Goal: Task Accomplishment & Management: Use online tool/utility

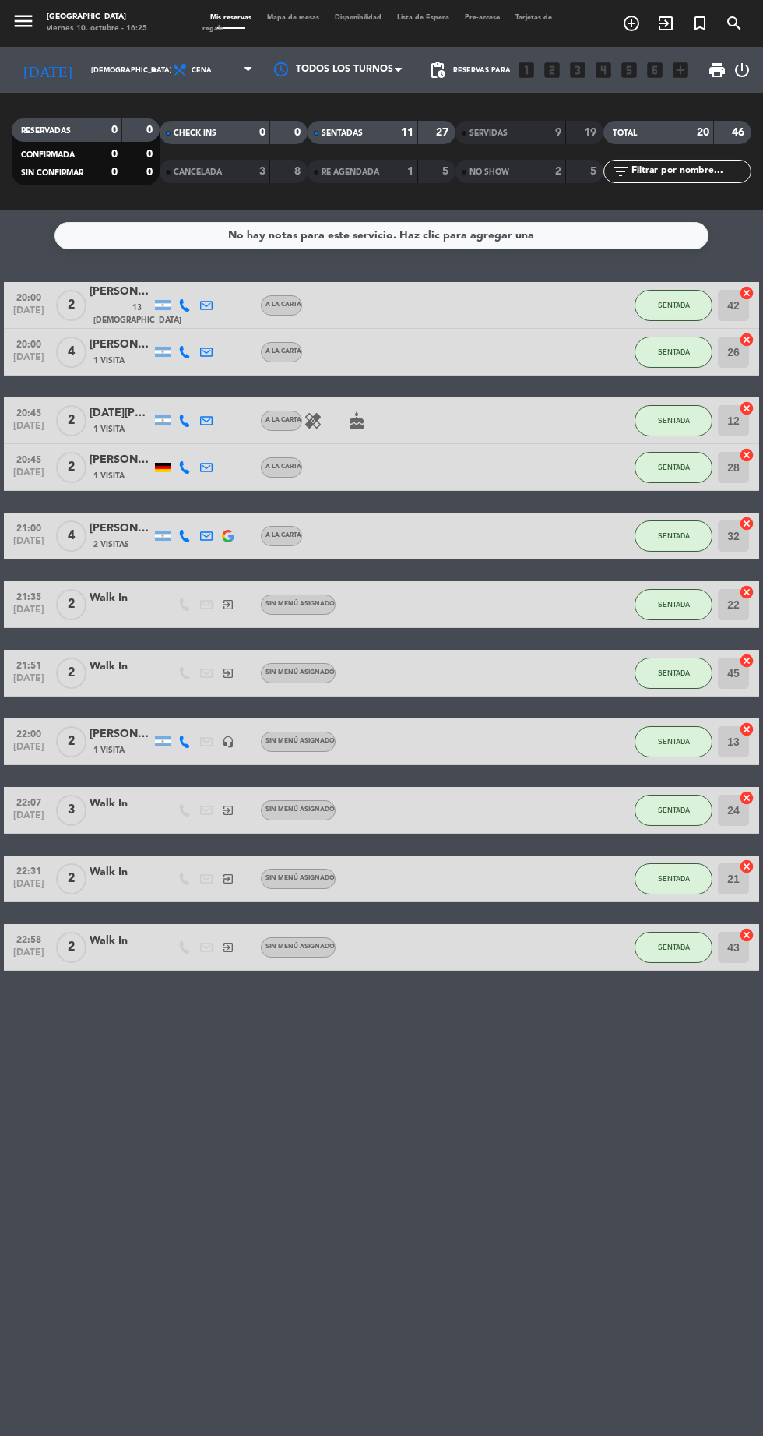
click at [83, 120] on div "RESERVADAS 0 0" at bounding box center [86, 129] width 148 height 23
click at [113, 70] on input "[DEMOGRAPHIC_DATA] [DATE]" at bounding box center [132, 70] width 98 height 24
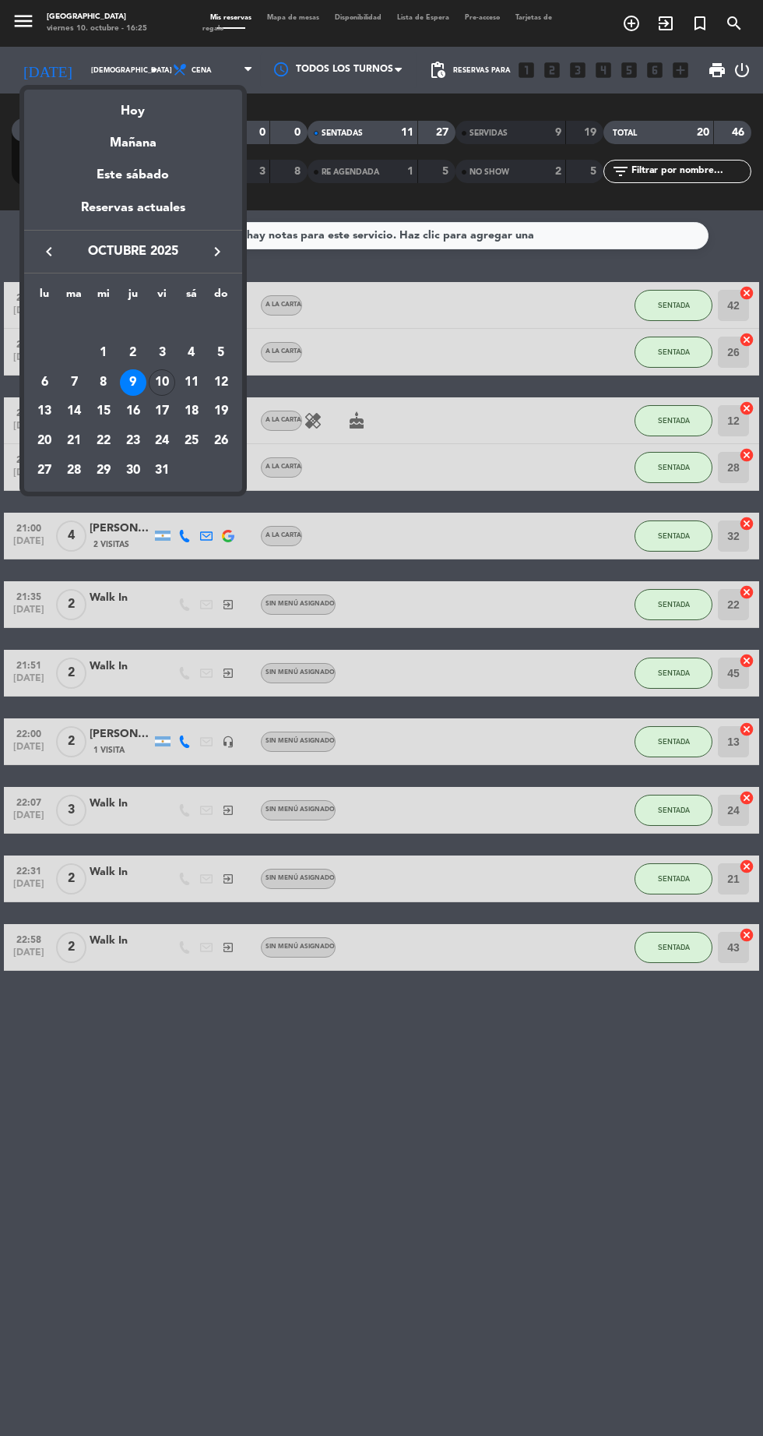
click at [162, 352] on div "3" at bounding box center [162, 353] width 26 height 26
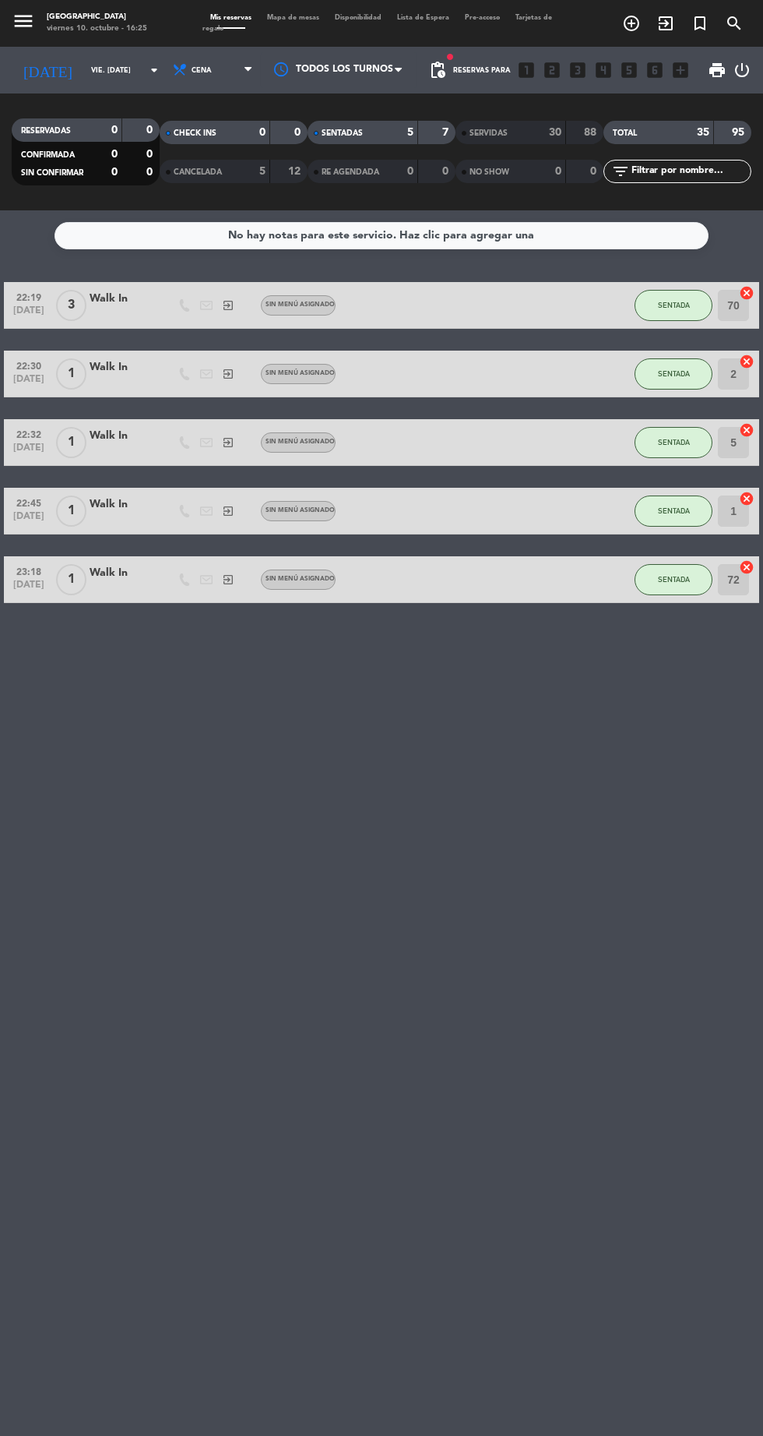
click at [96, 70] on input "vie. [DATE]" at bounding box center [132, 70] width 98 height 24
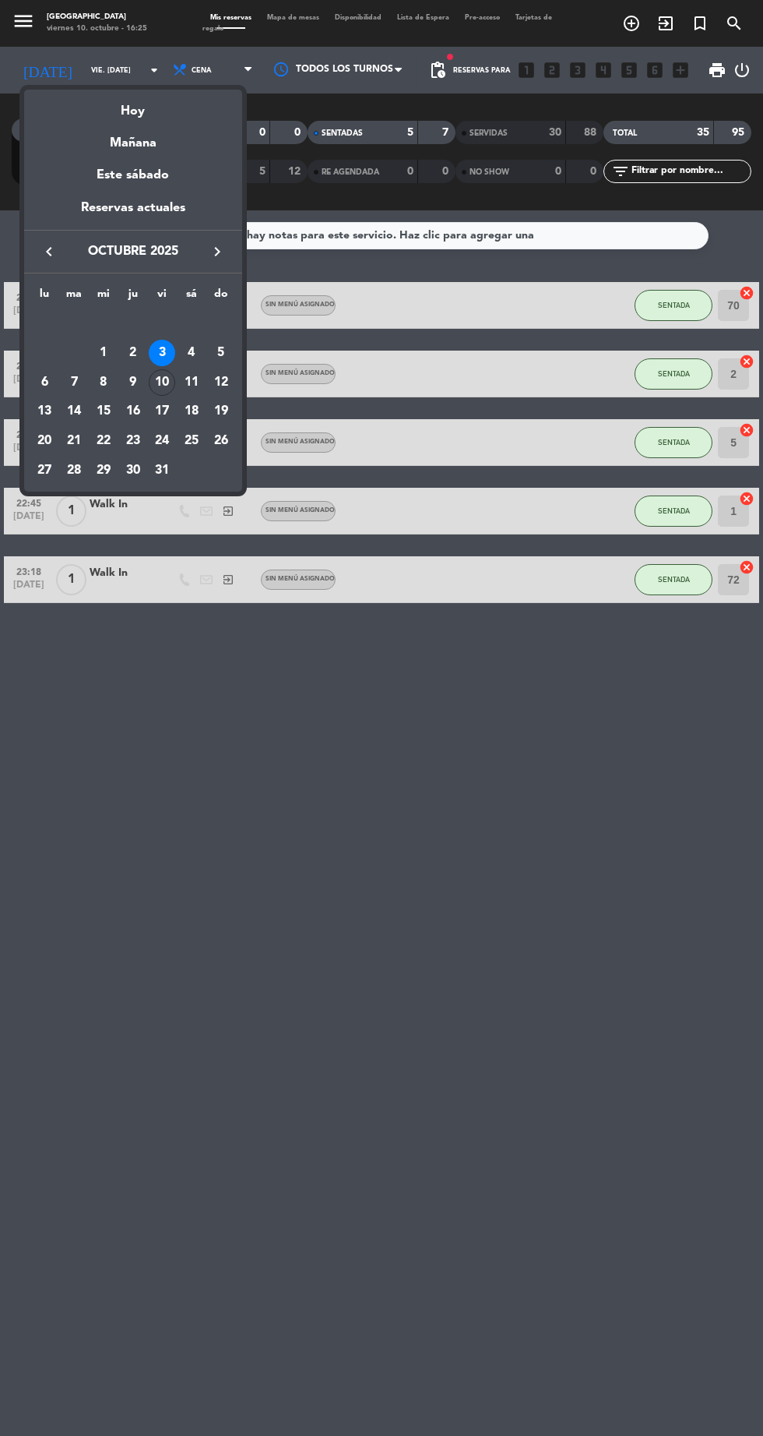
click at [191, 382] on div "11" at bounding box center [191, 382] width 26 height 26
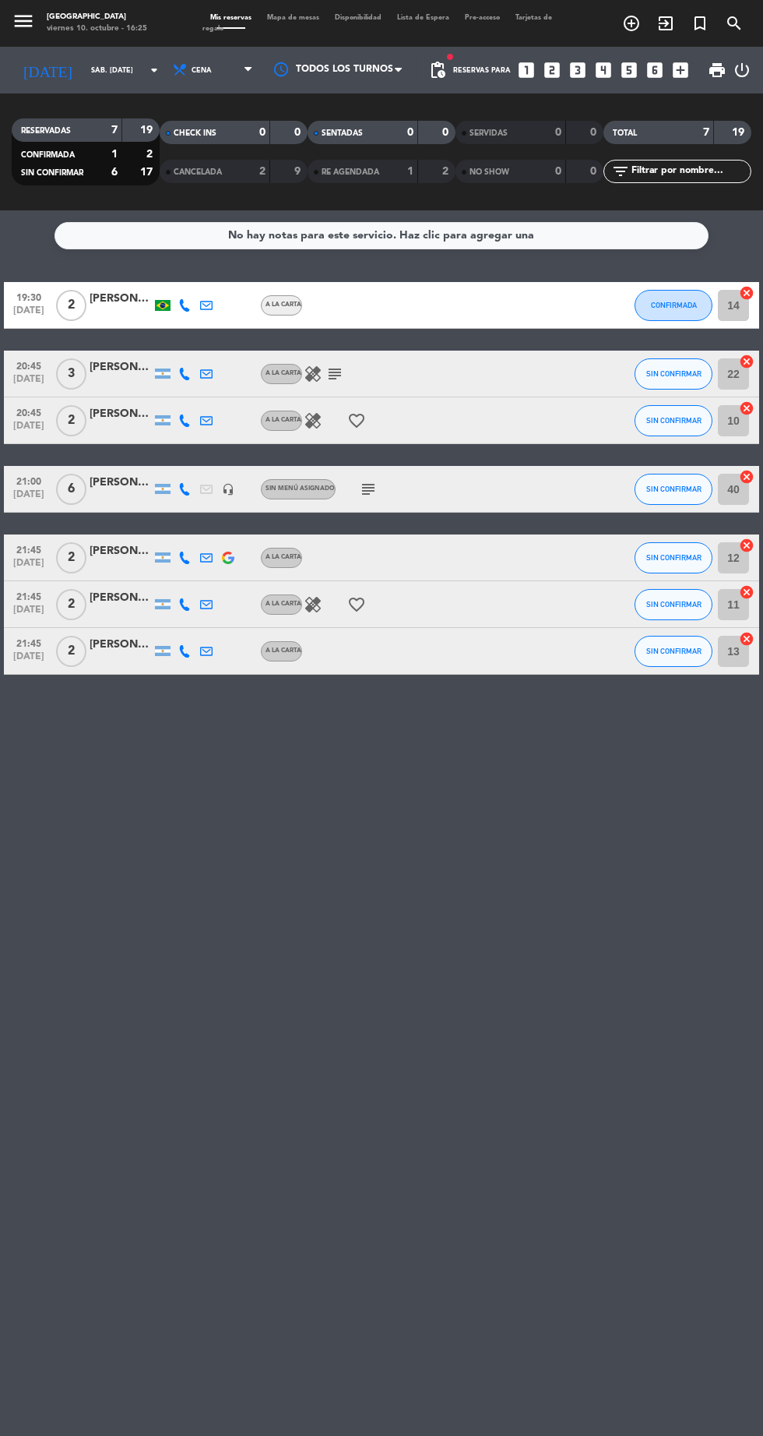
click at [105, 69] on input "sáb. [DATE]" at bounding box center [132, 70] width 98 height 24
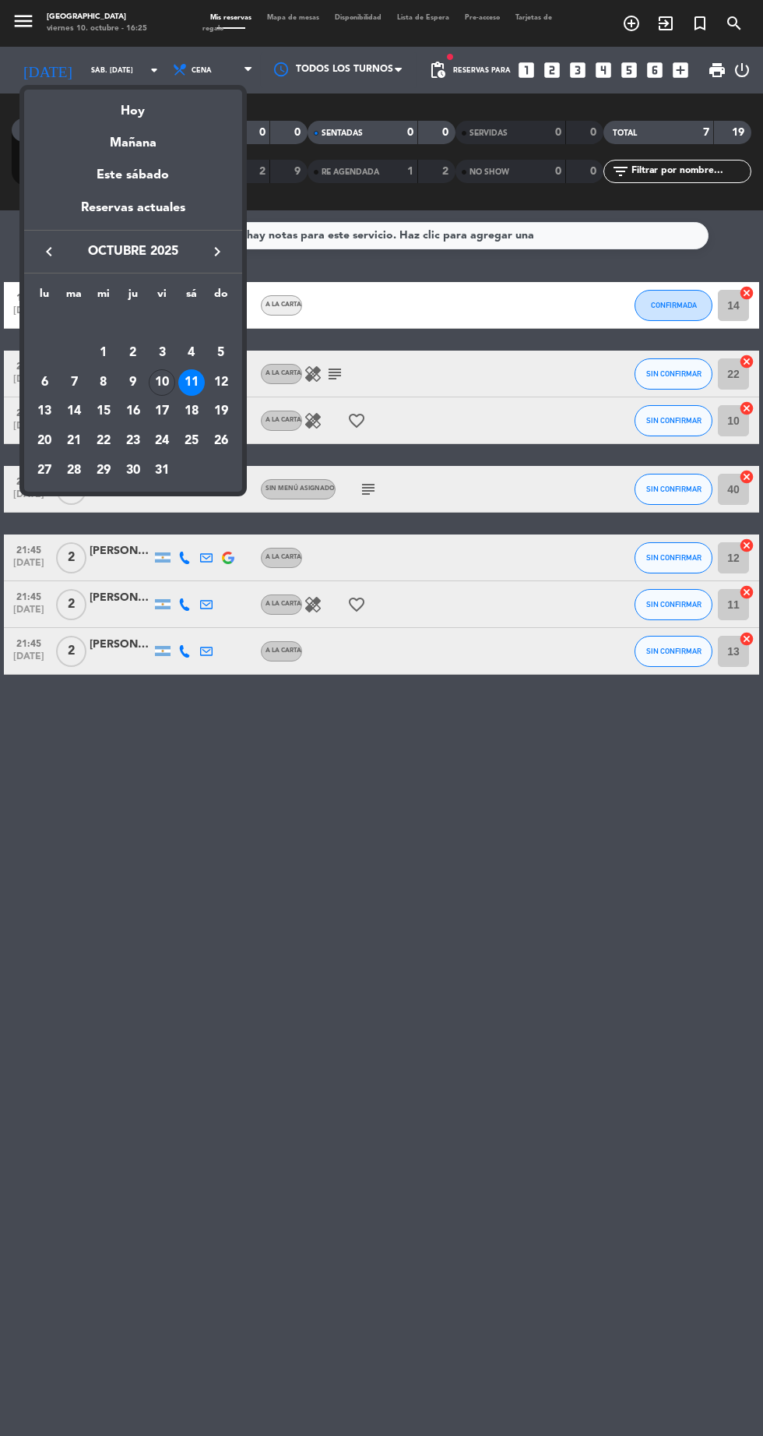
click at [190, 382] on div "11" at bounding box center [191, 382] width 26 height 26
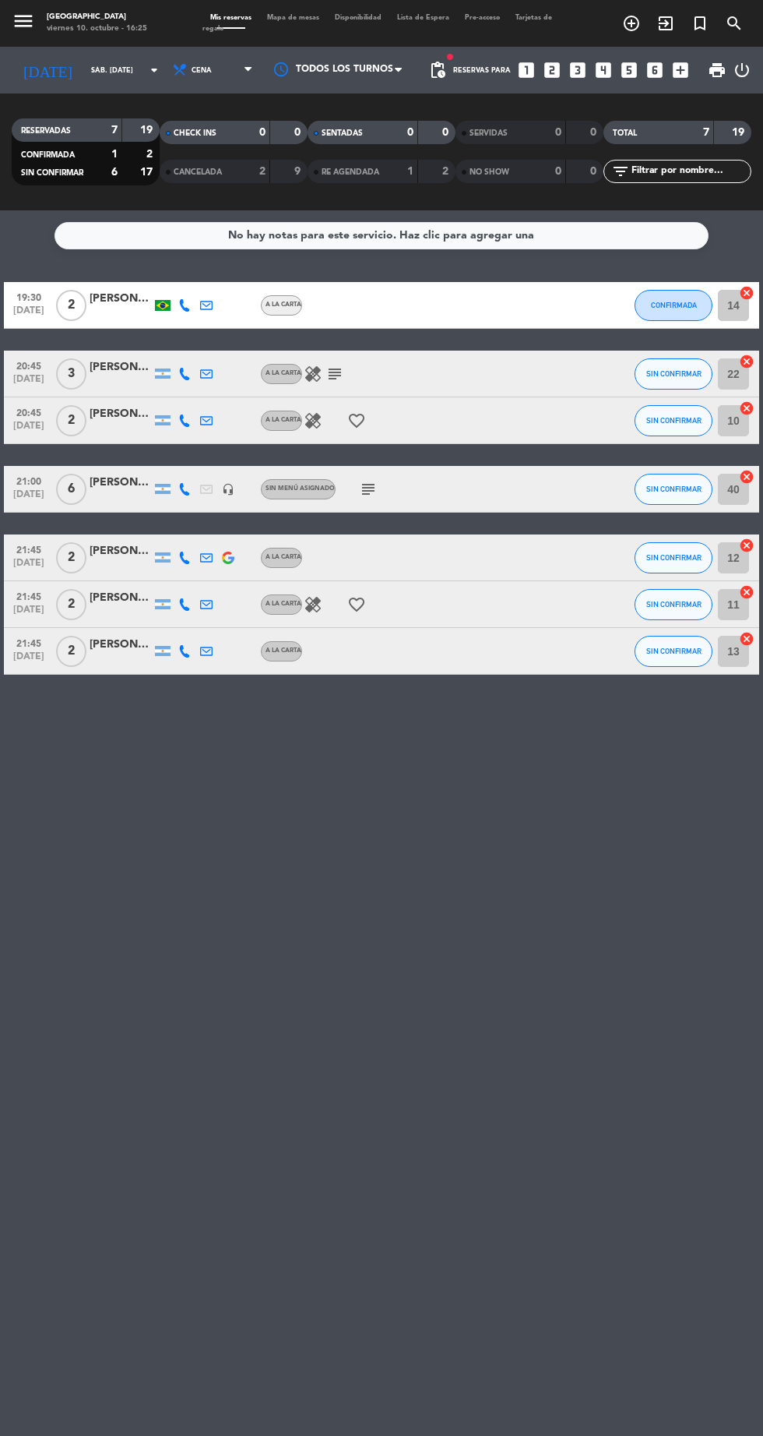
click at [102, 70] on input "sáb. [DATE]" at bounding box center [132, 70] width 98 height 24
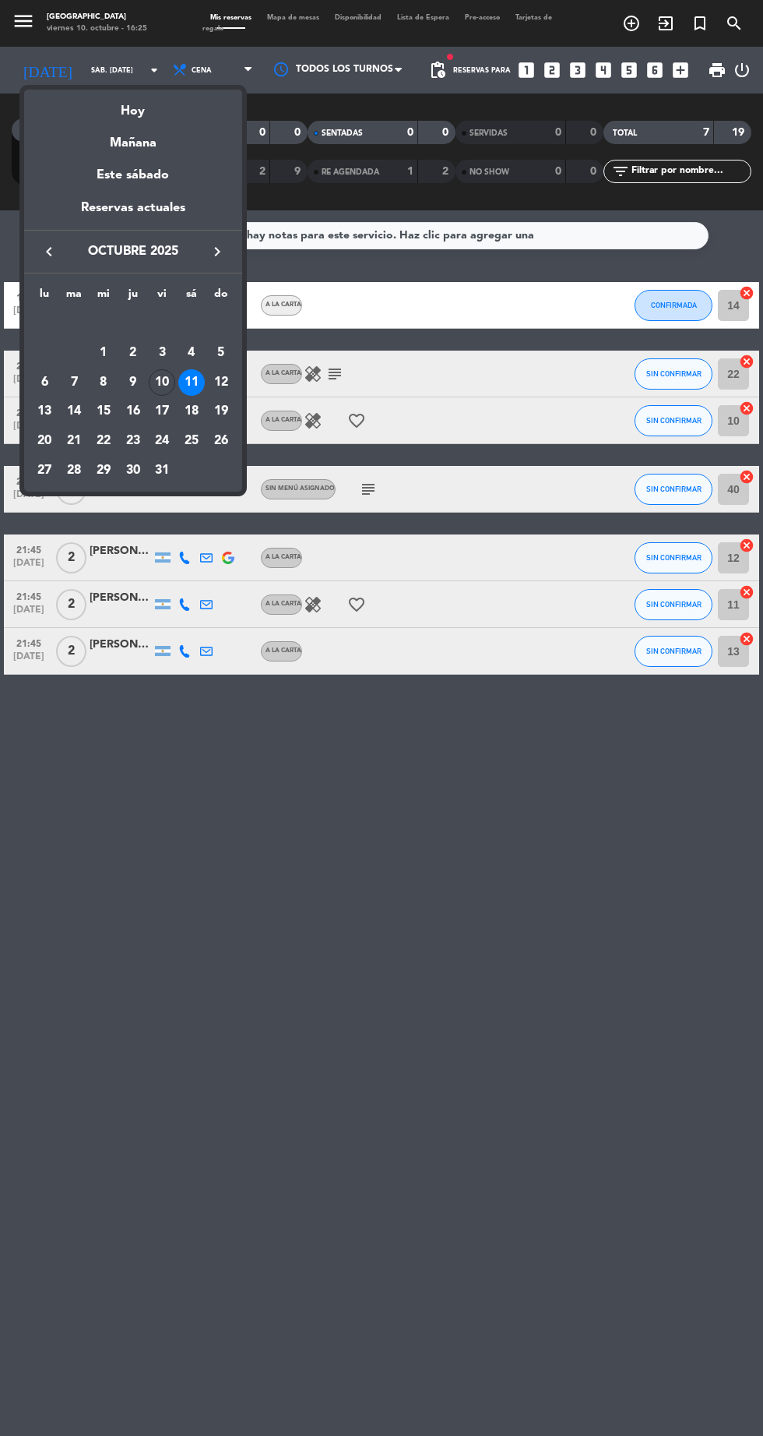
click at [162, 382] on div "10" at bounding box center [162, 382] width 26 height 26
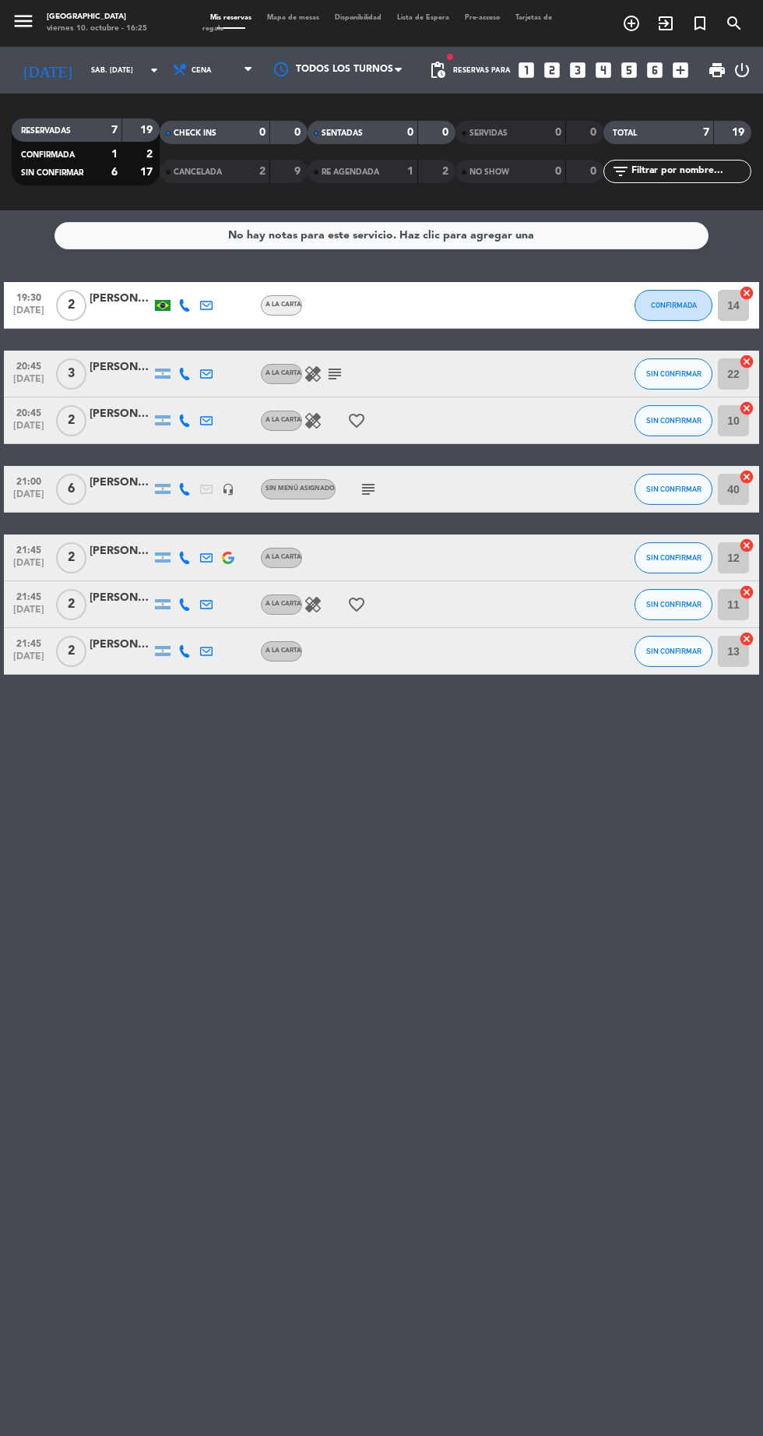
type input "vie. [DATE]"
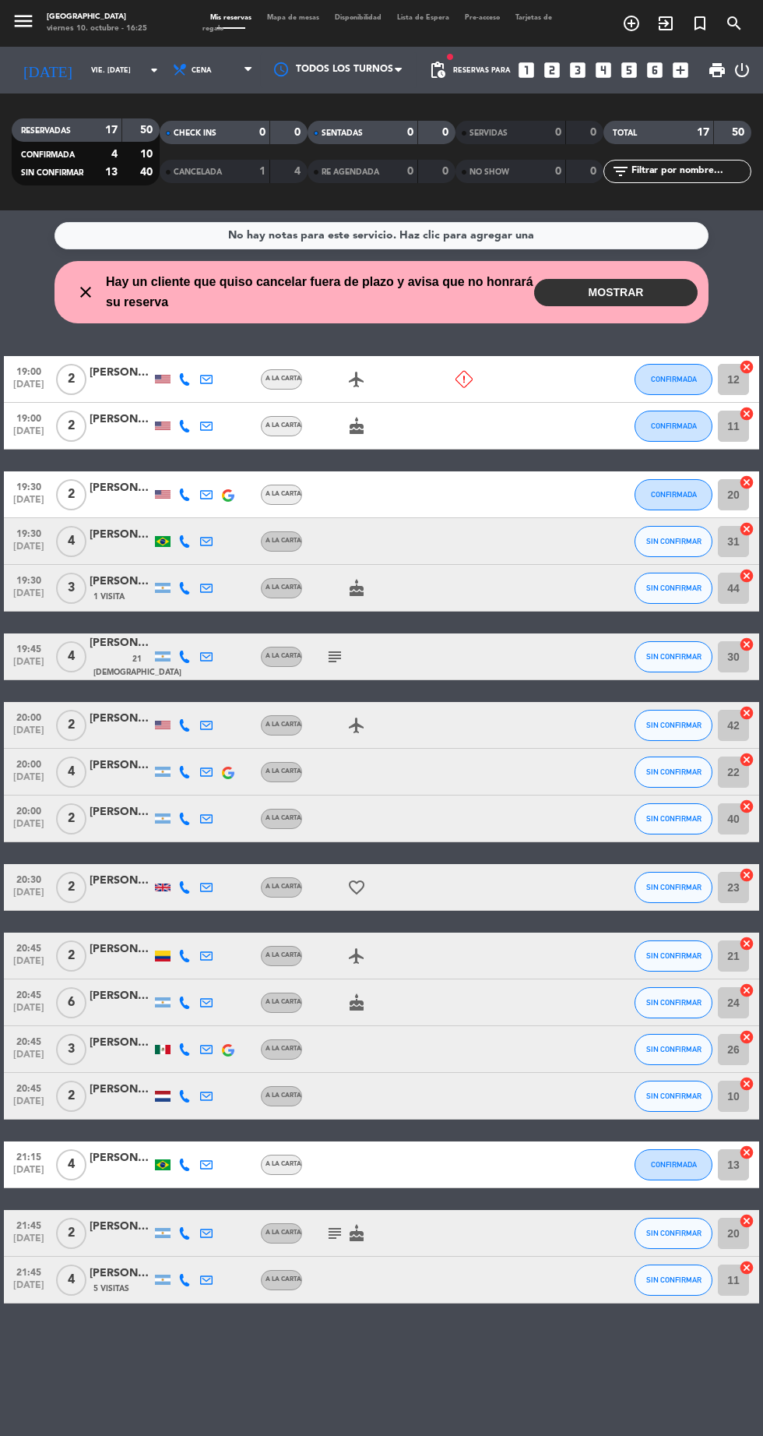
click at [660, 324] on div "No hay notas para este servicio. Haz clic para agregar una close Hay un cliente…" at bounding box center [381, 822] width 763 height 1225
click at [639, 302] on button "MOSTRAR" at bounding box center [616, 292] width 164 height 27
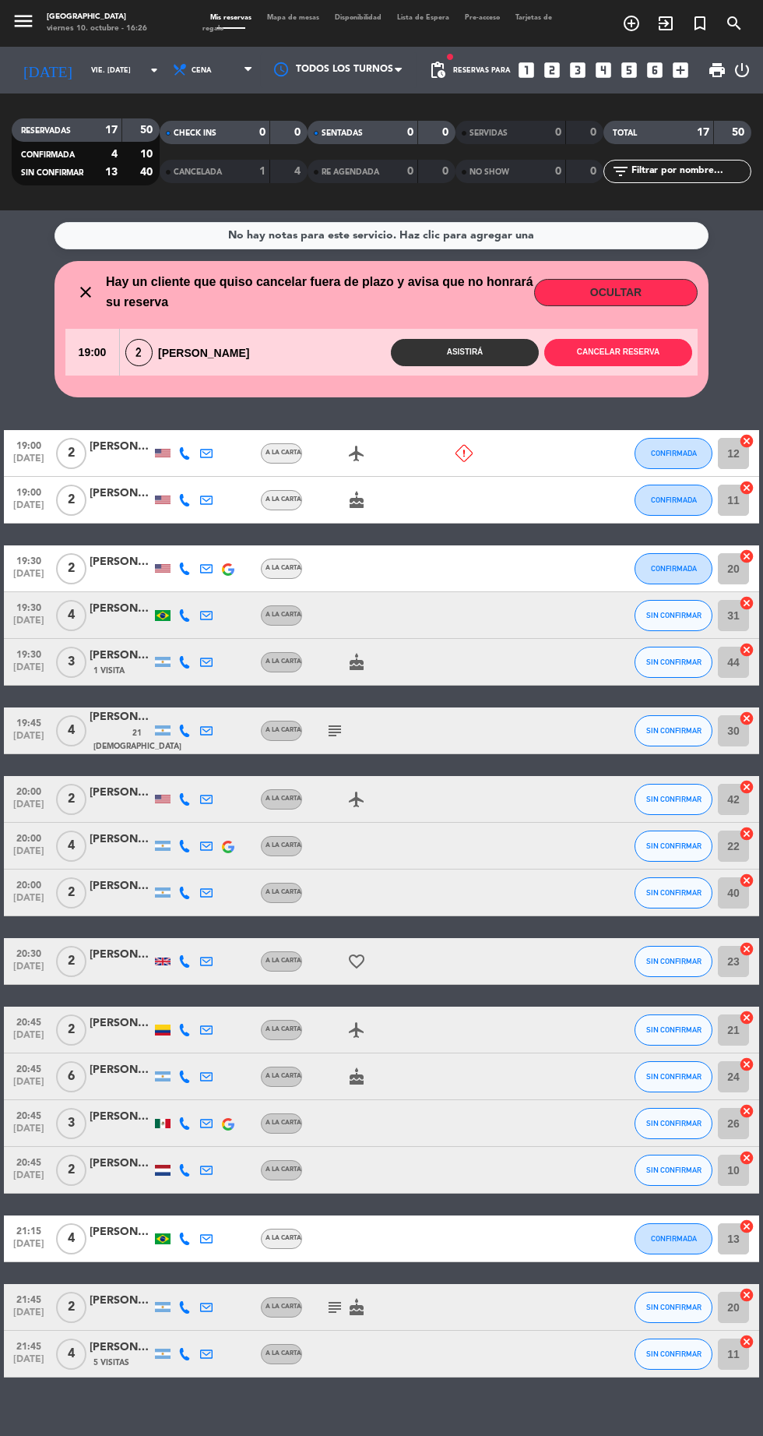
click at [126, 664] on div "[PERSON_NAME] Blues" at bounding box center [121, 655] width 62 height 18
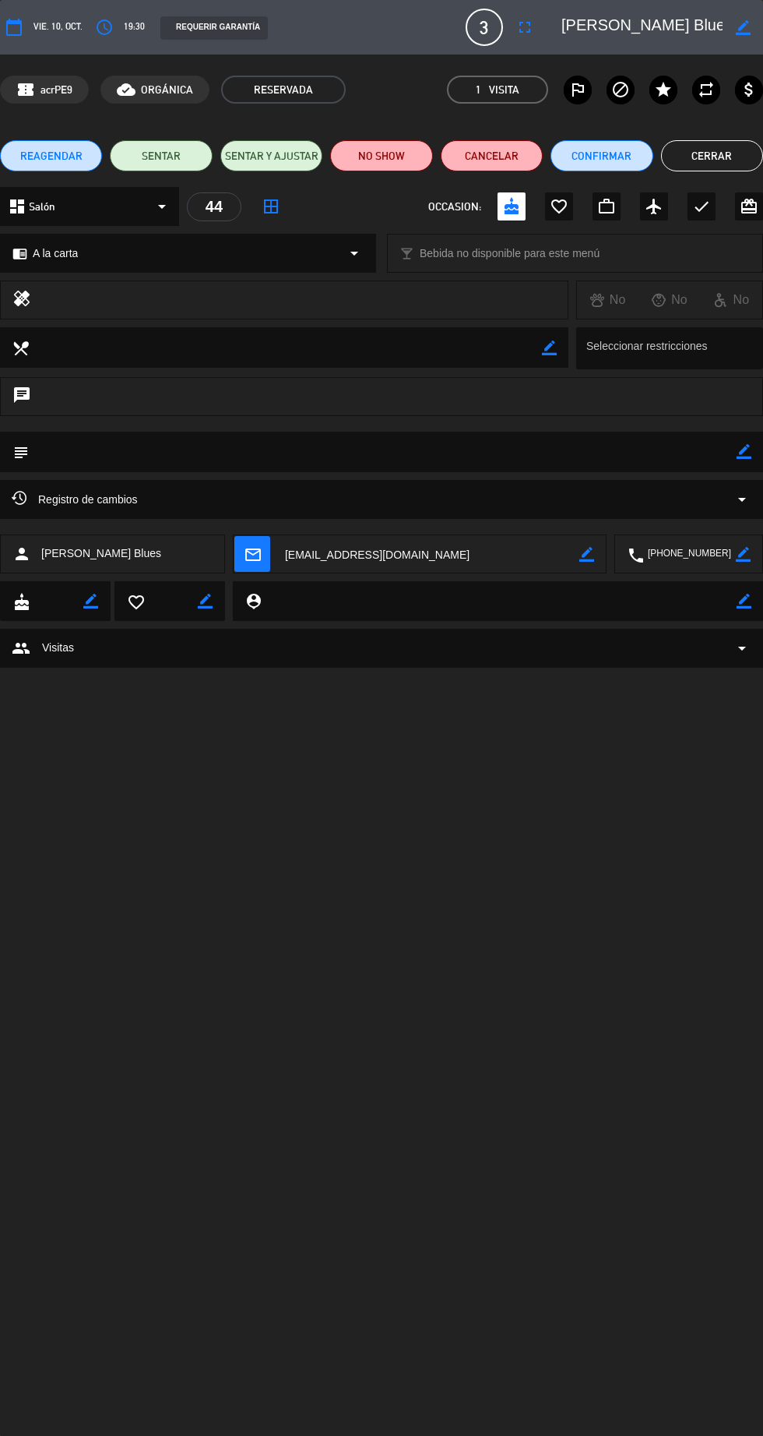
click at [534, 33] on icon "fullscreen" at bounding box center [525, 27] width 19 height 19
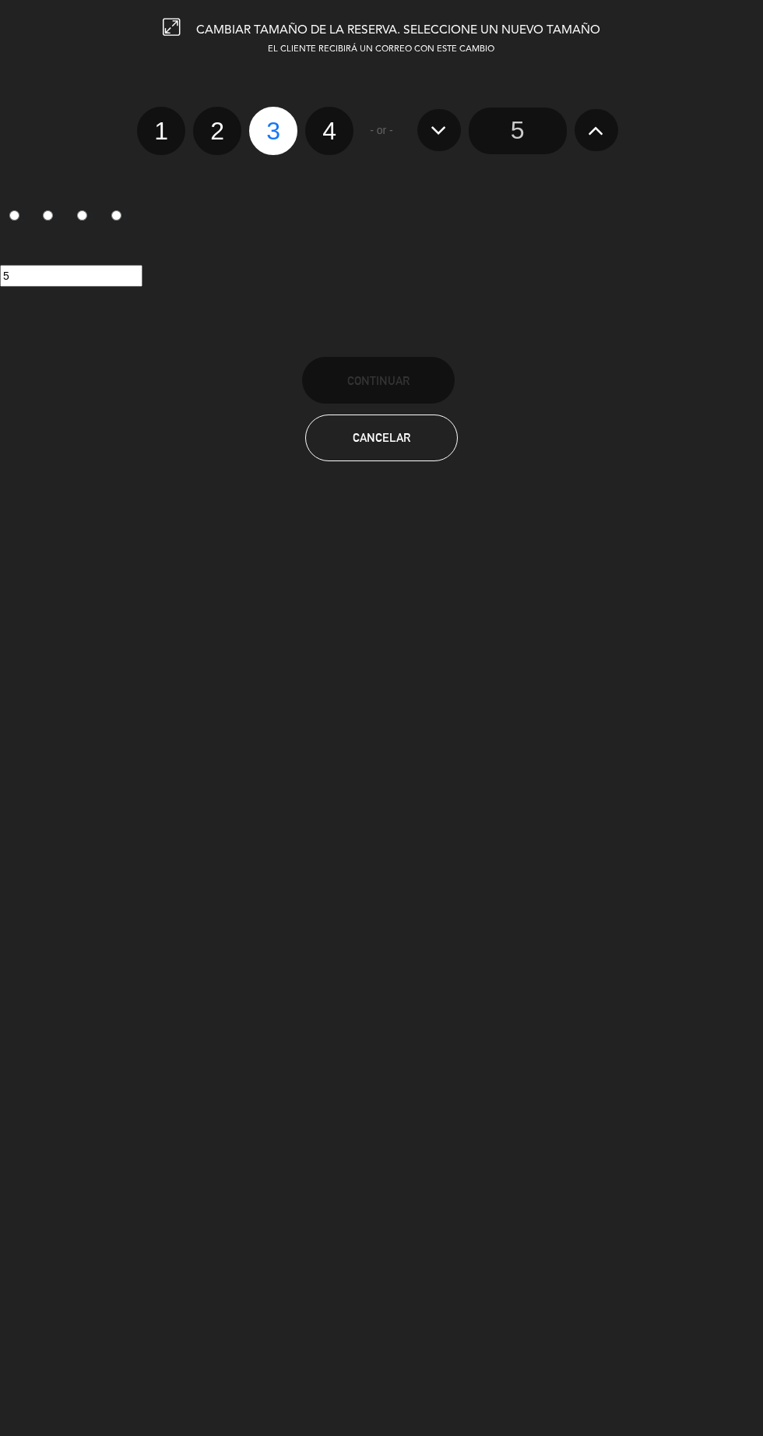
click at [528, 134] on input "5" at bounding box center [518, 130] width 98 height 47
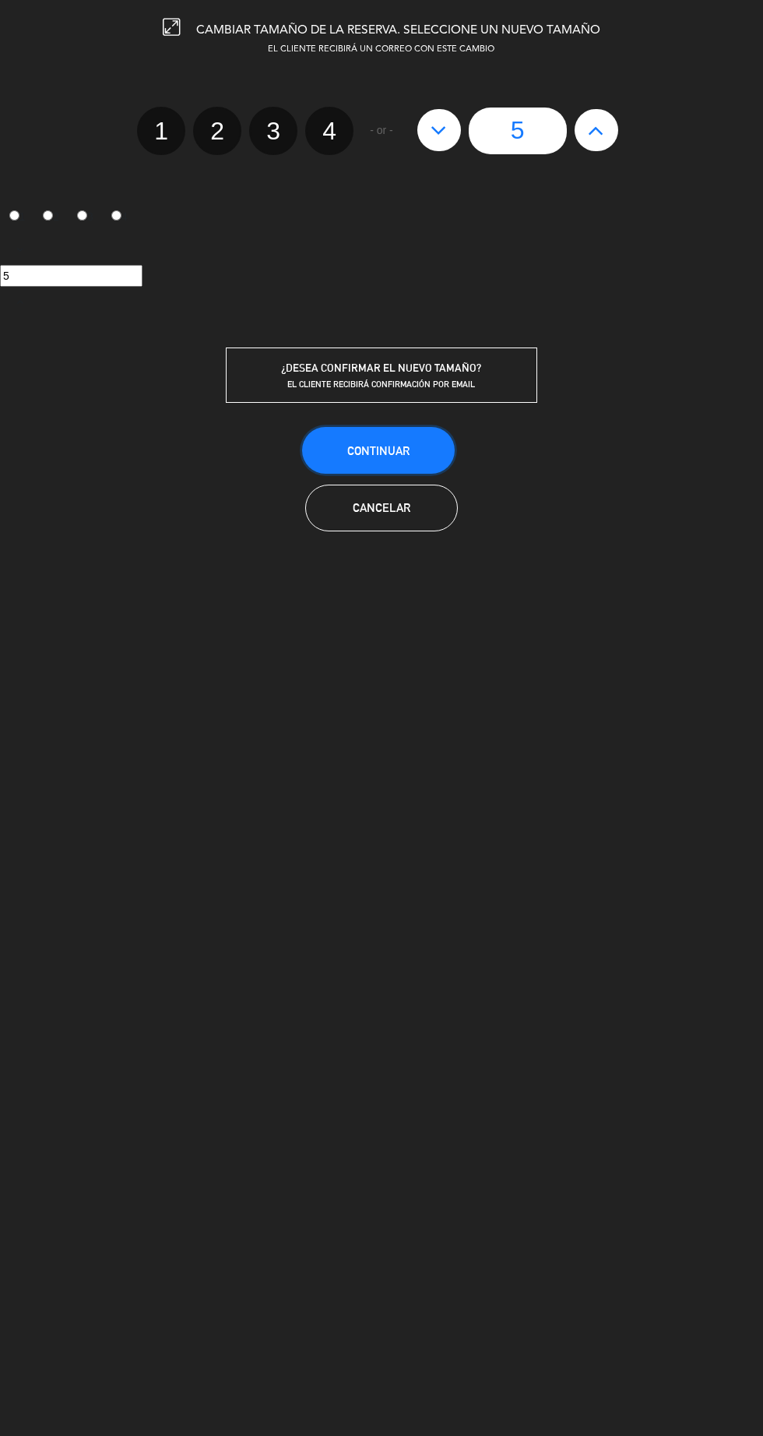
click at [428, 451] on button "Continuar" at bounding box center [378, 450] width 153 height 47
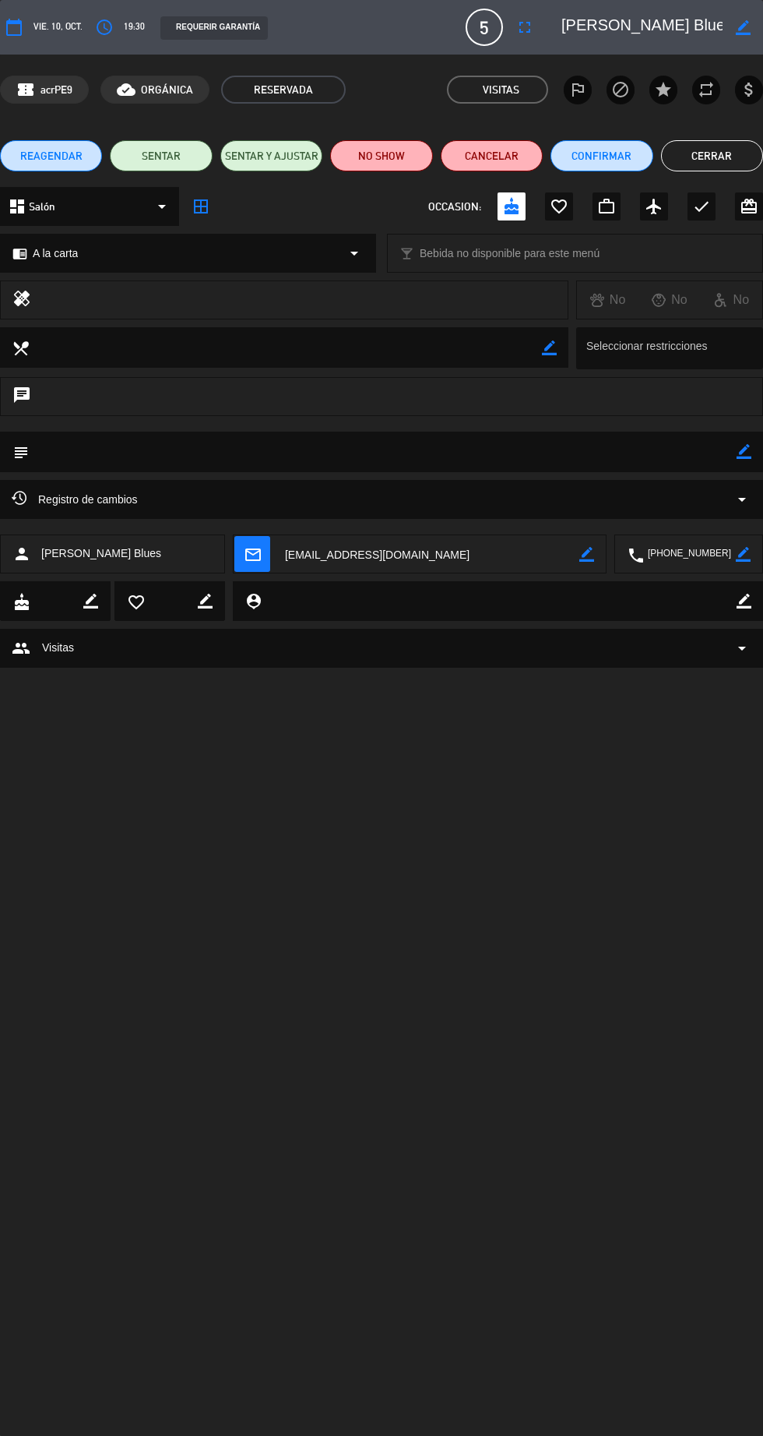
click at [745, 164] on button "Cerrar" at bounding box center [712, 155] width 102 height 31
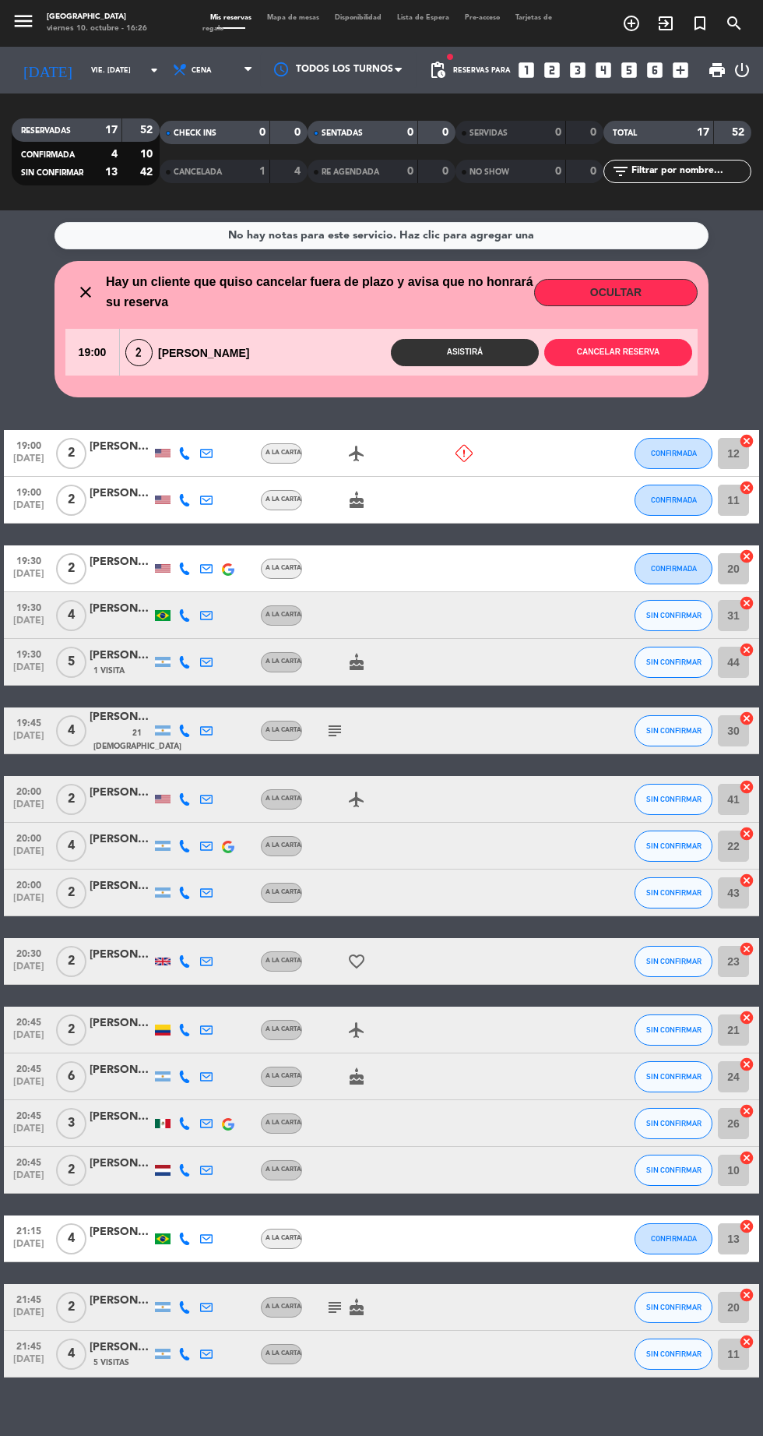
click at [298, 17] on span "Mapa de mesas" at bounding box center [293, 17] width 68 height 7
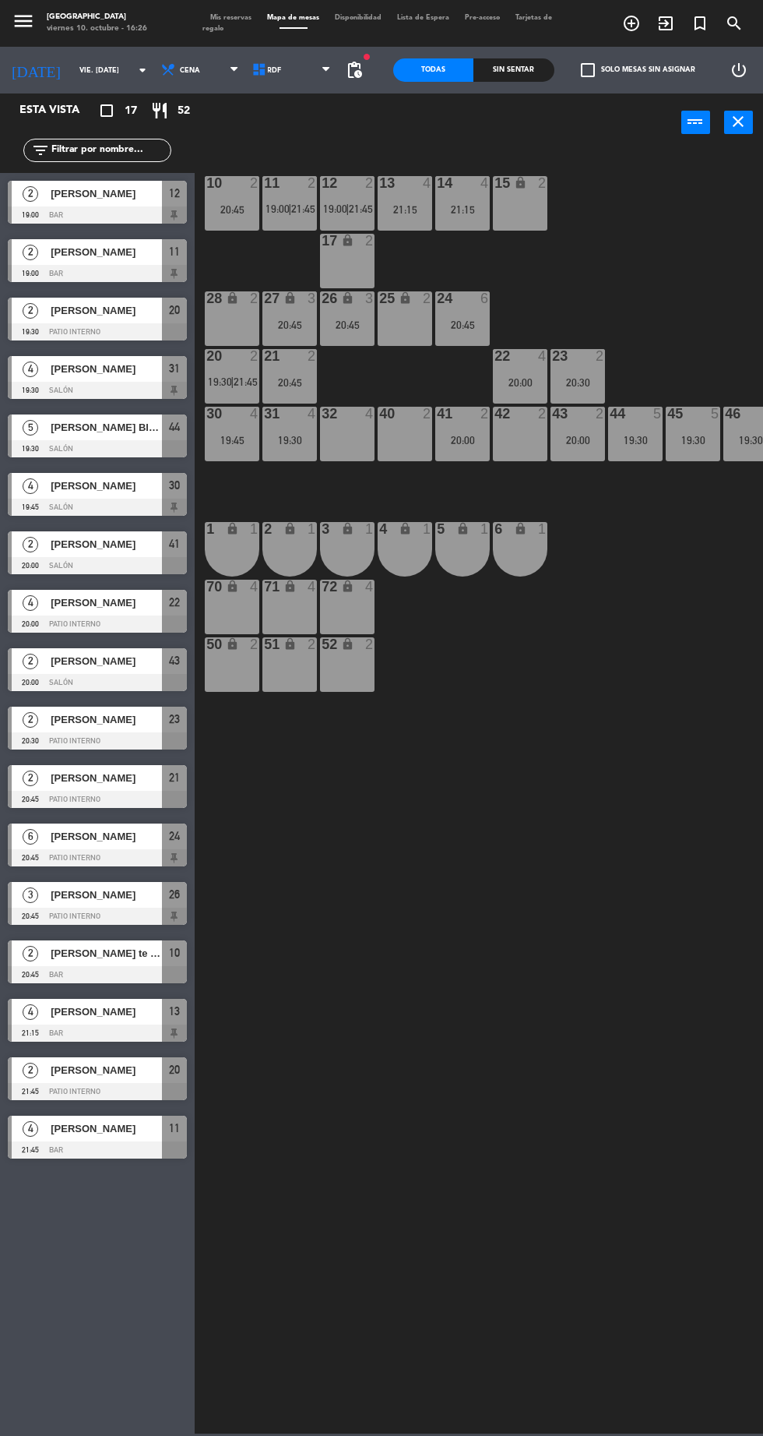
click at [472, 439] on div "20:00" at bounding box center [462, 440] width 55 height 11
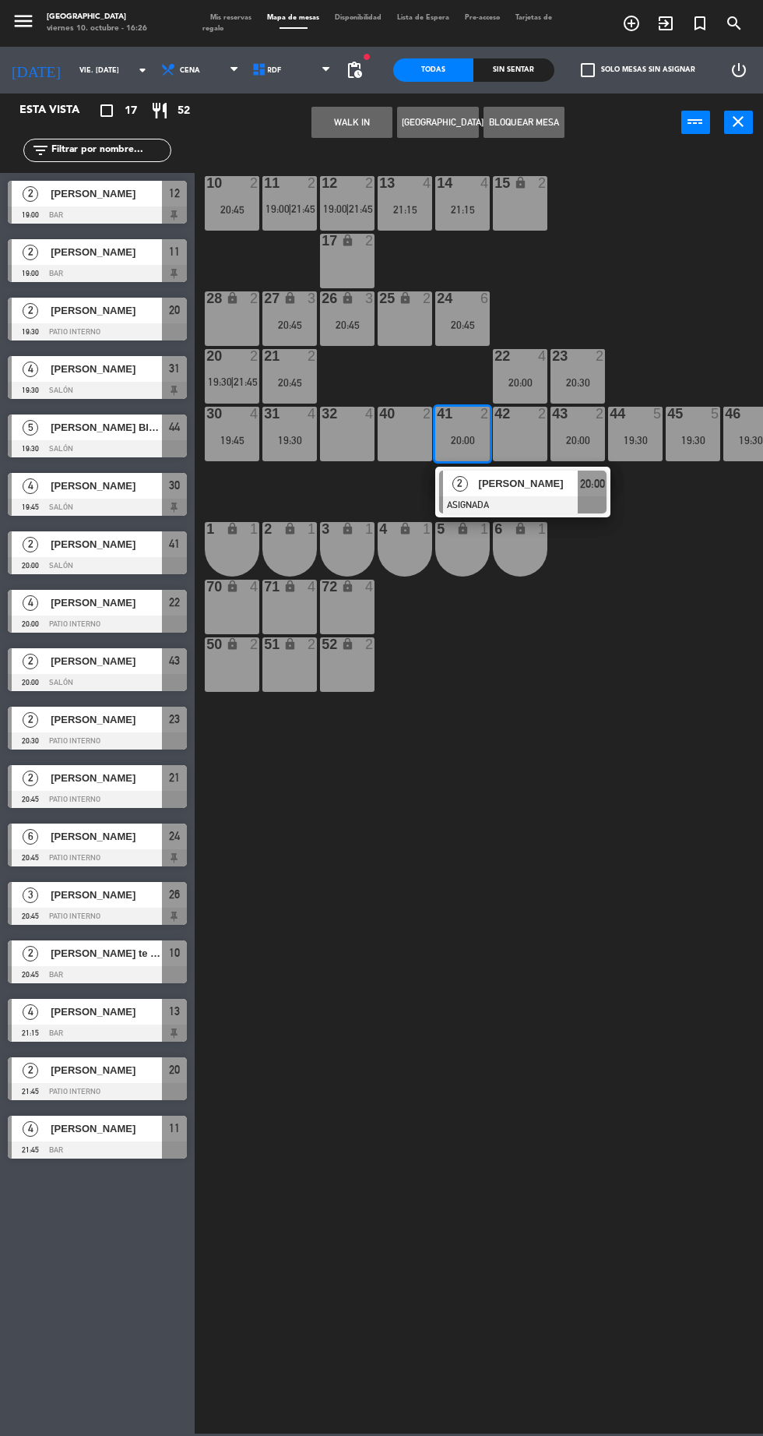
click at [224, 316] on div "28 lock 2" at bounding box center [232, 318] width 55 height 55
click at [410, 126] on button "Mover" at bounding box center [394, 122] width 81 height 31
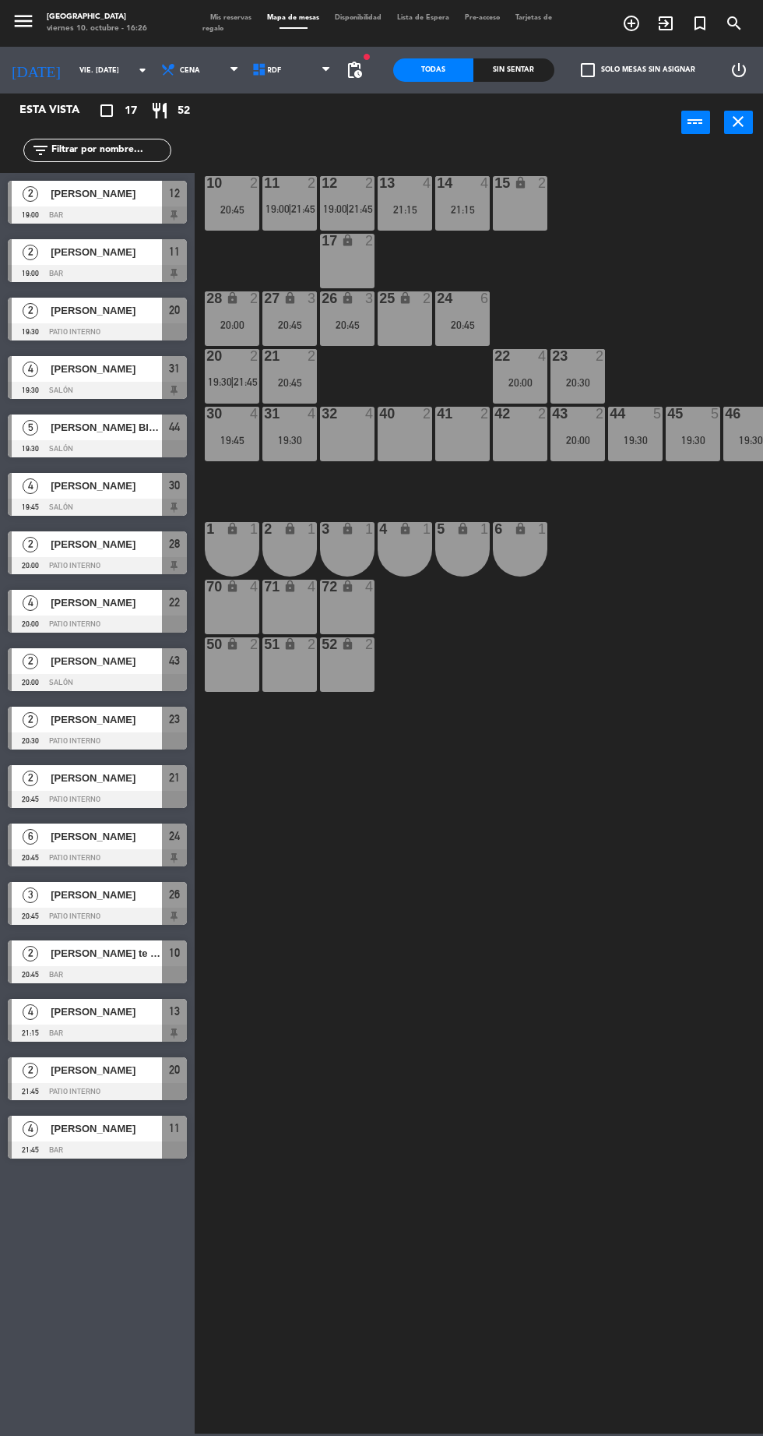
click at [111, 444] on div at bounding box center [97, 448] width 179 height 17
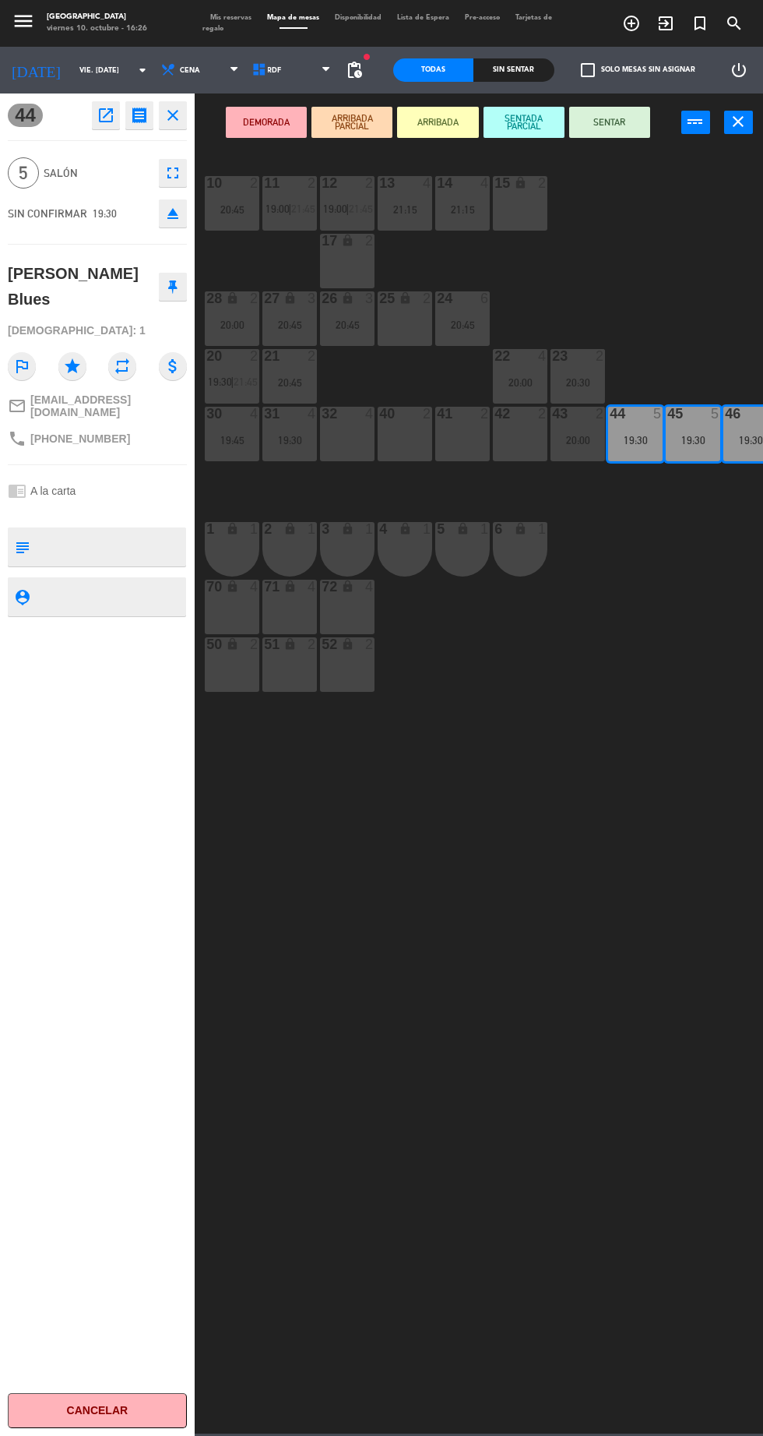
click at [459, 444] on div "41 2" at bounding box center [462, 434] width 55 height 55
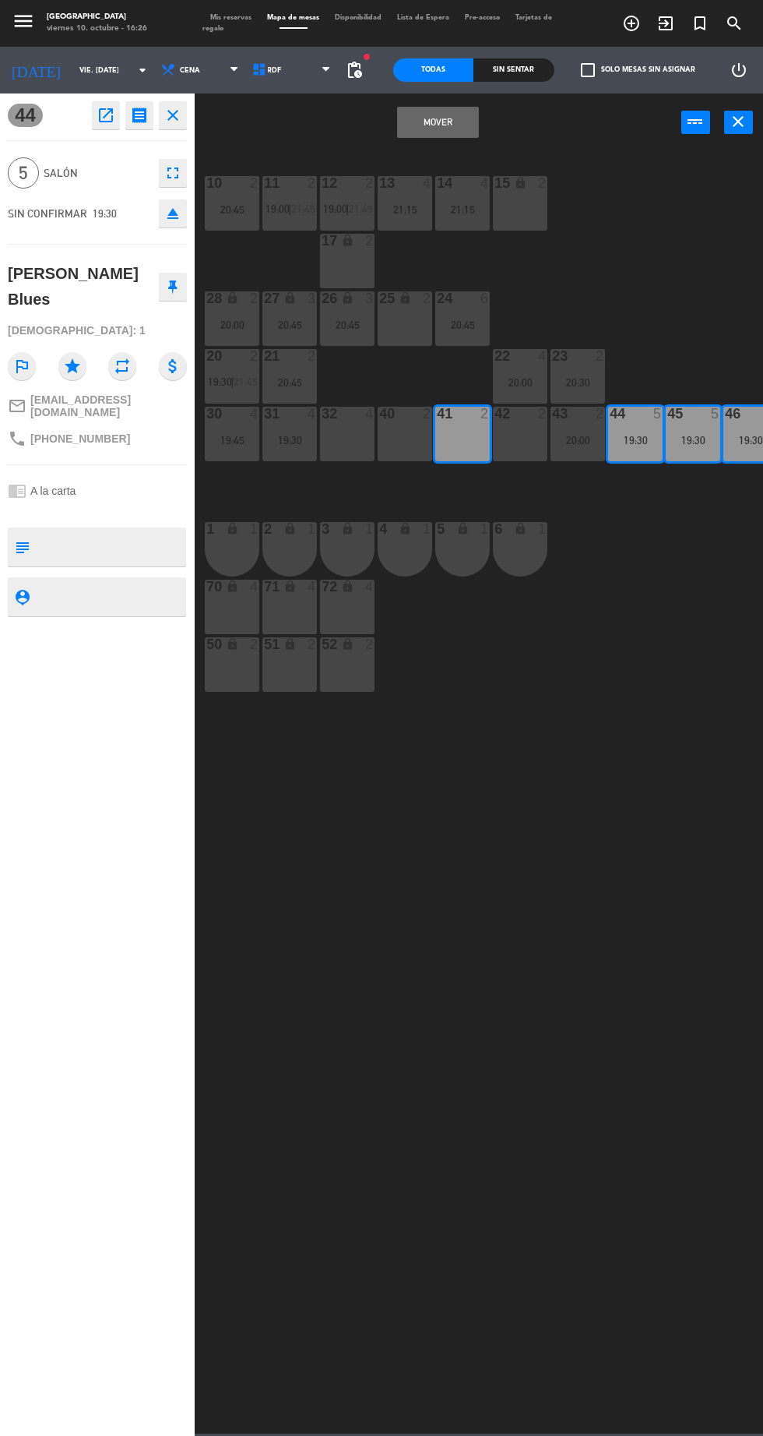
click at [530, 453] on div "42 2" at bounding box center [520, 434] width 55 height 55
click at [450, 122] on button "Mover y Unir" at bounding box center [437, 122] width 81 height 31
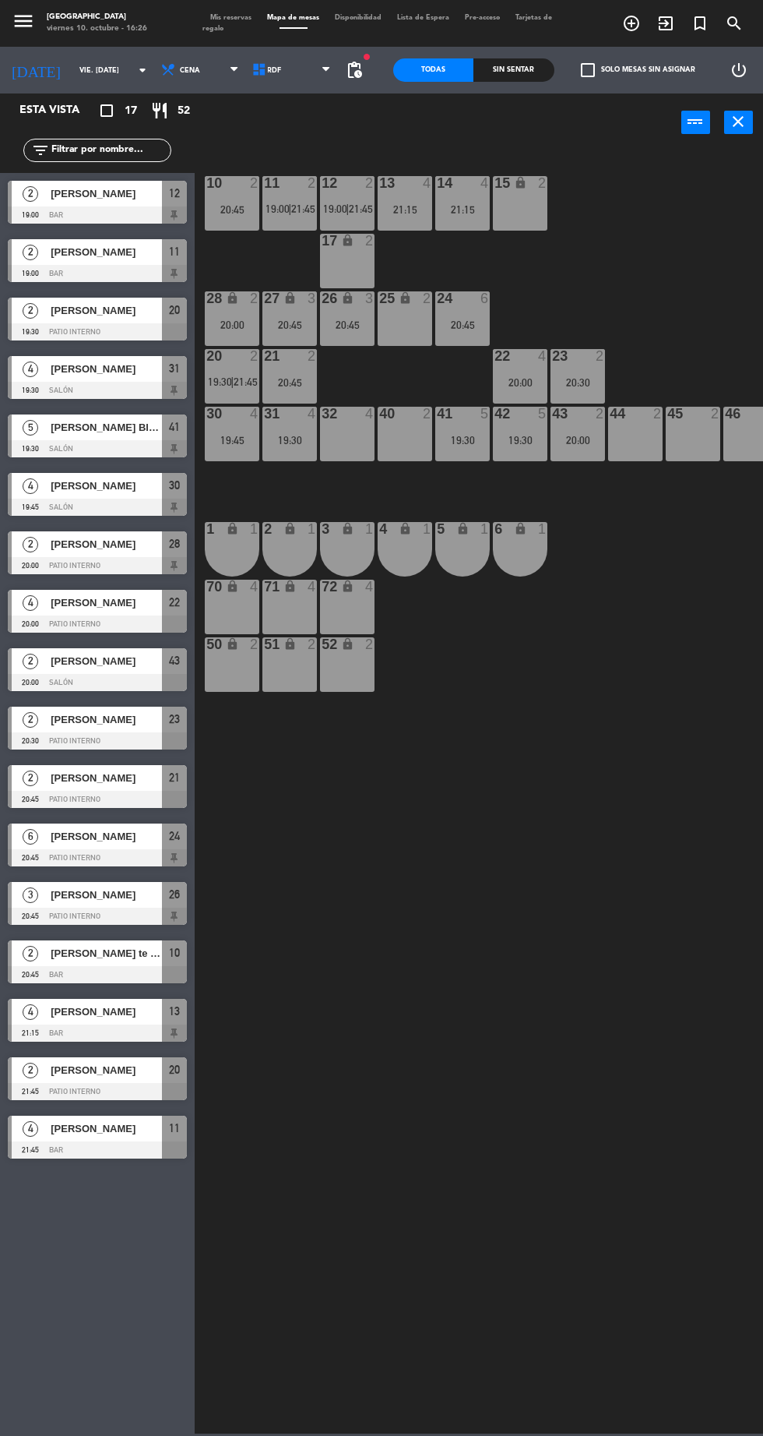
click at [354, 71] on span "pending_actions" at bounding box center [354, 70] width 19 height 19
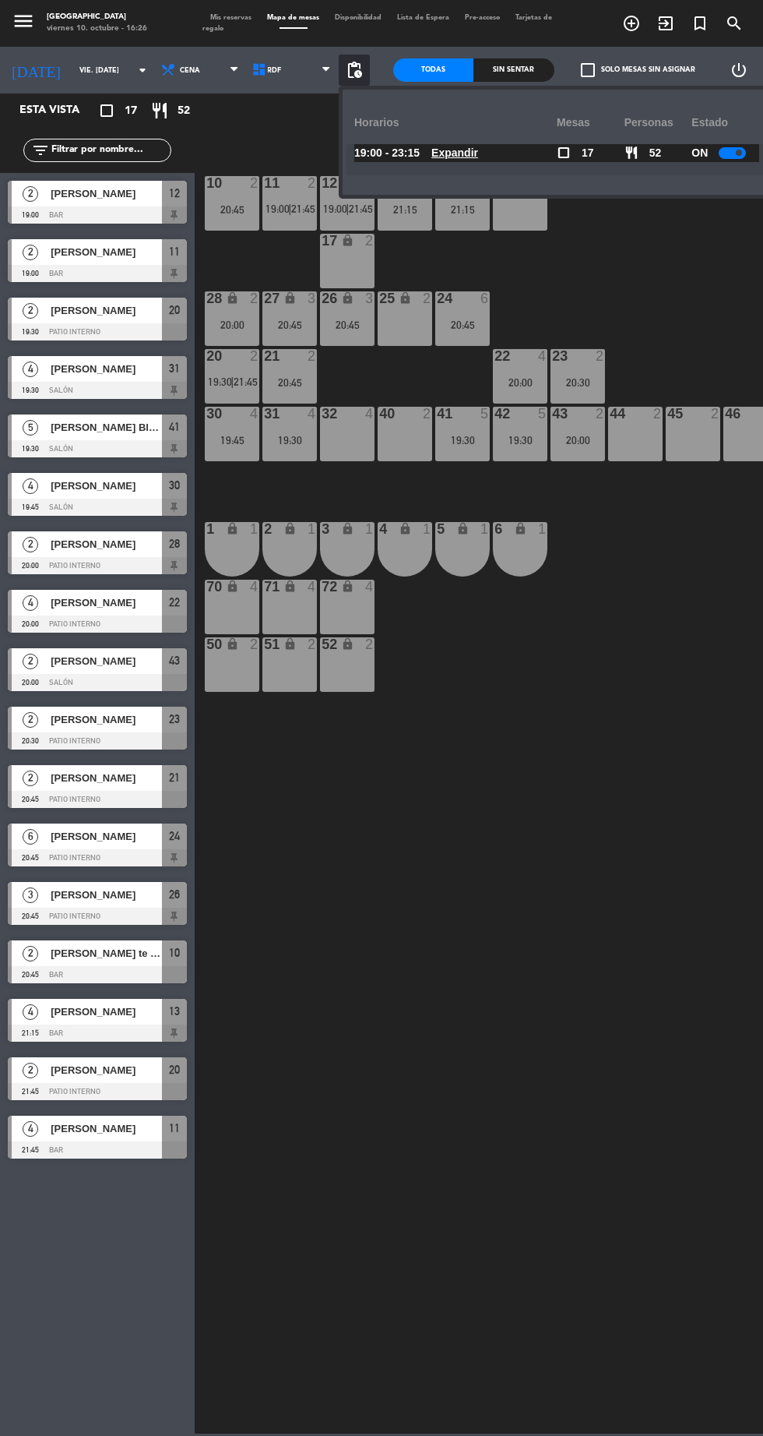
click at [656, 675] on div "10 2 20:45 11 2 19:00 | 21:45 12 2 19:00 | 21:45 13 4 21:15 14 4 21:15 15 lock …" at bounding box center [483, 791] width 561 height 1284
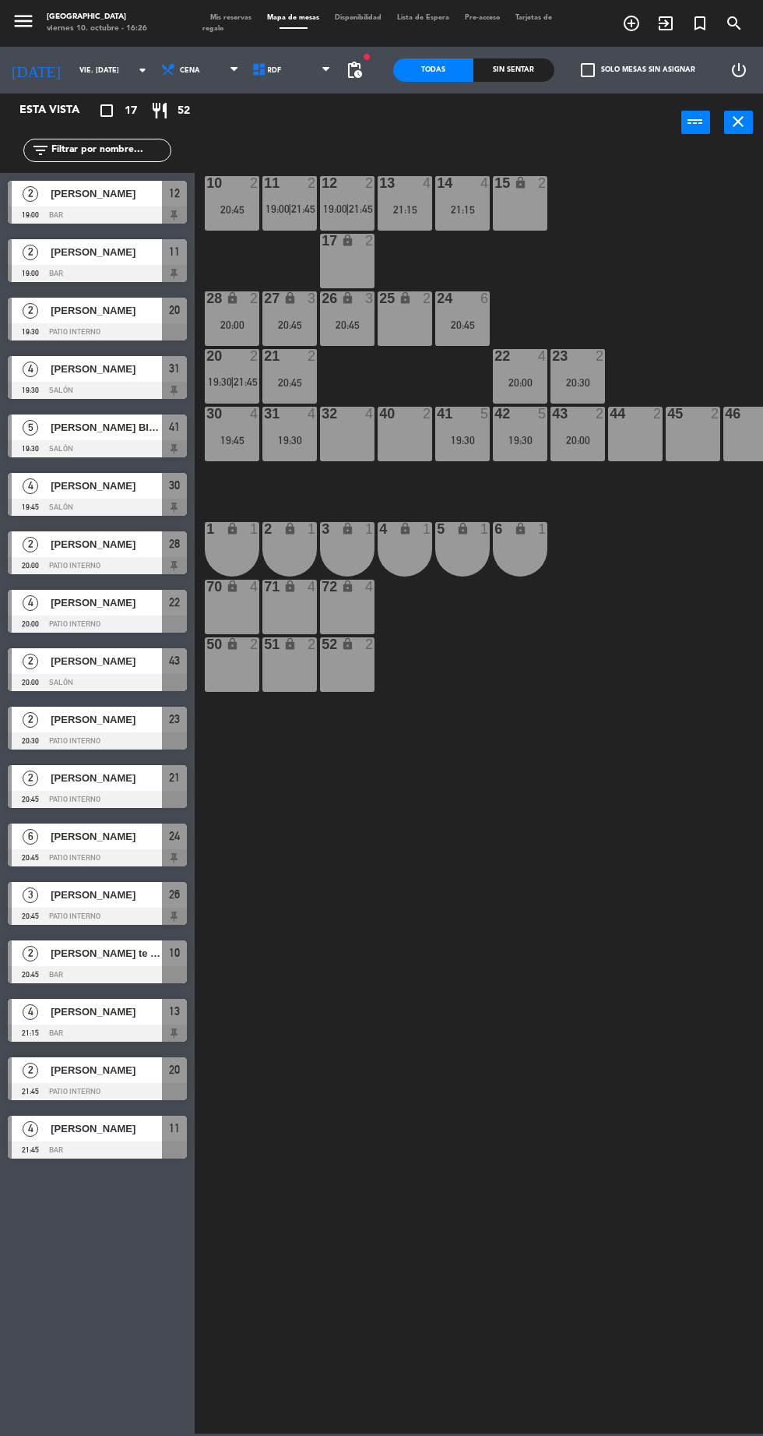
click at [575, 387] on div "20:30" at bounding box center [578, 382] width 55 height 11
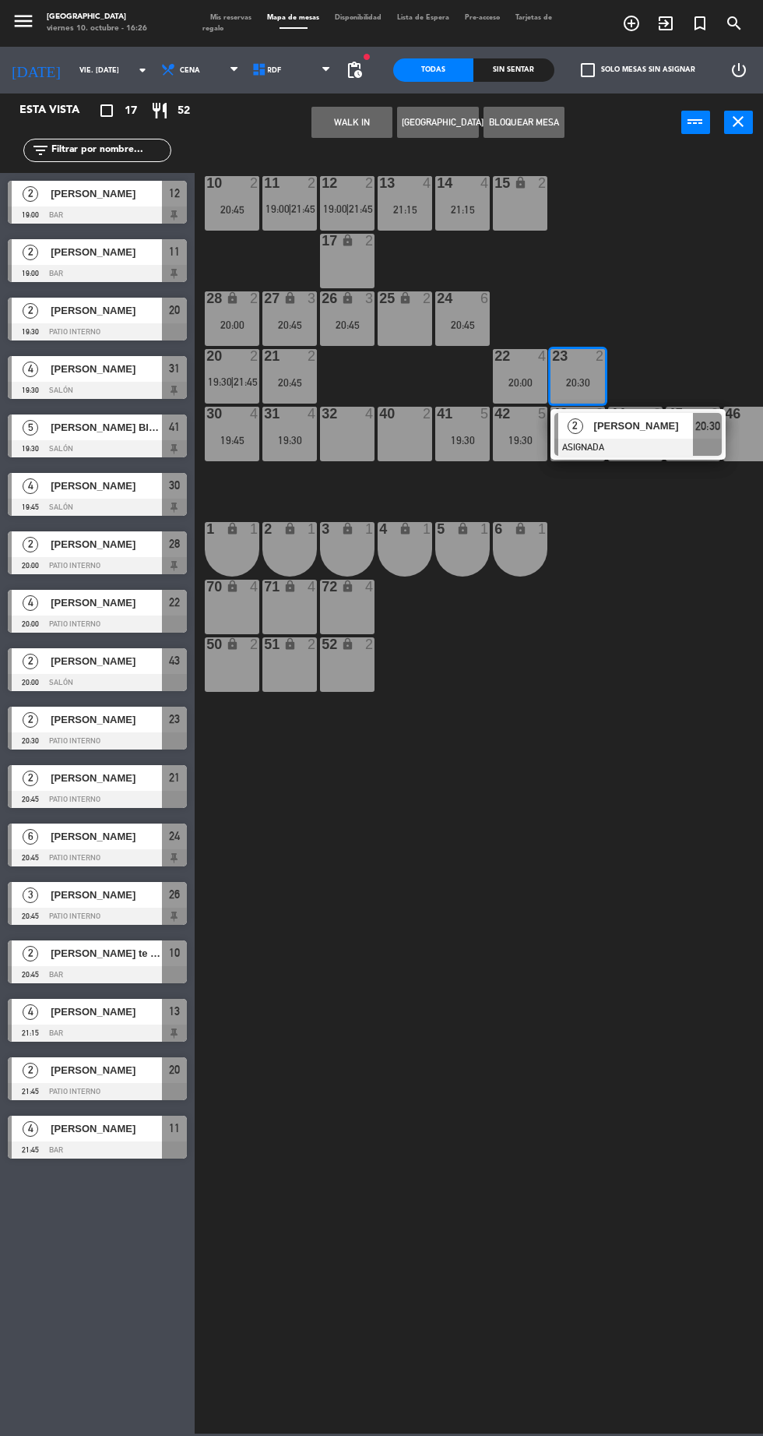
click at [662, 448] on div at bounding box center [638, 447] width 167 height 17
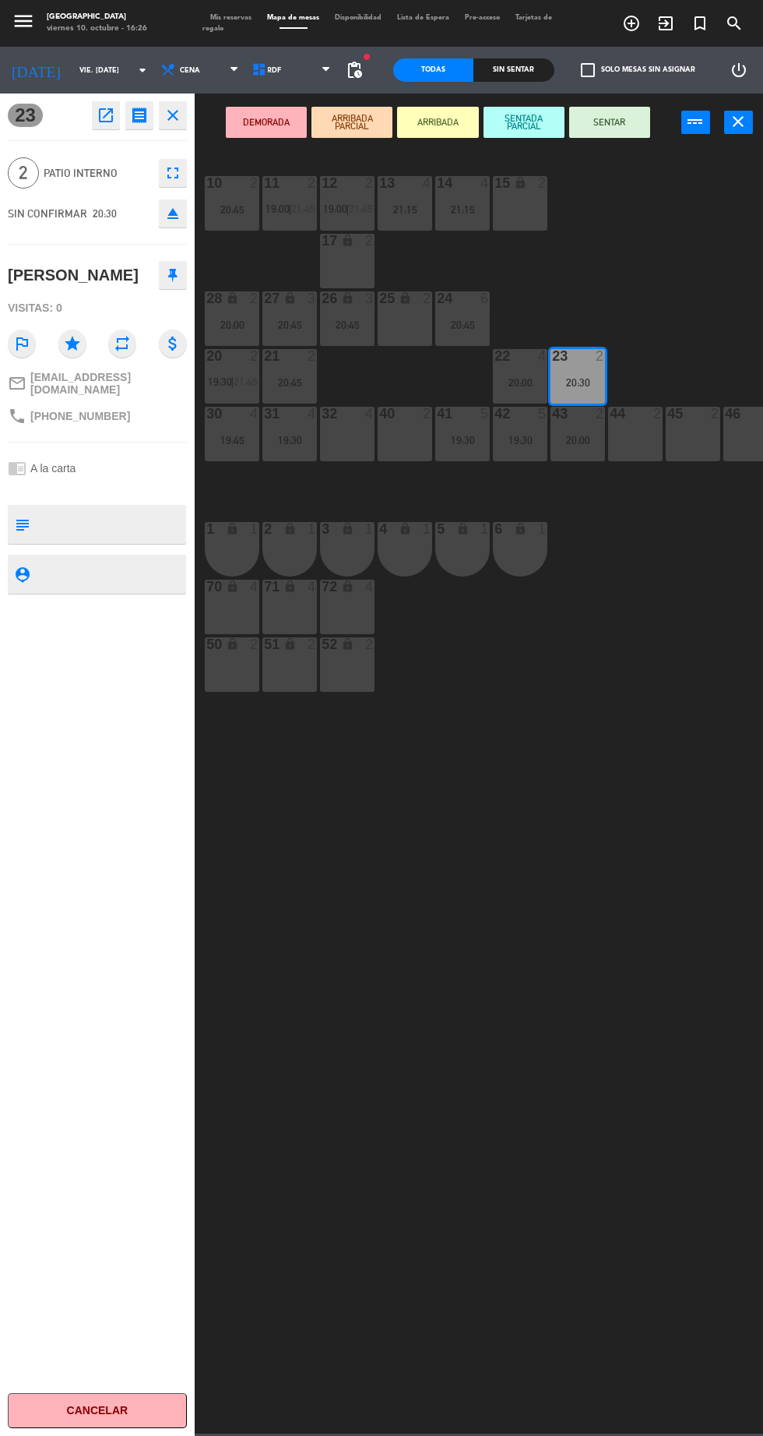
click at [646, 455] on div "44 2" at bounding box center [635, 434] width 55 height 55
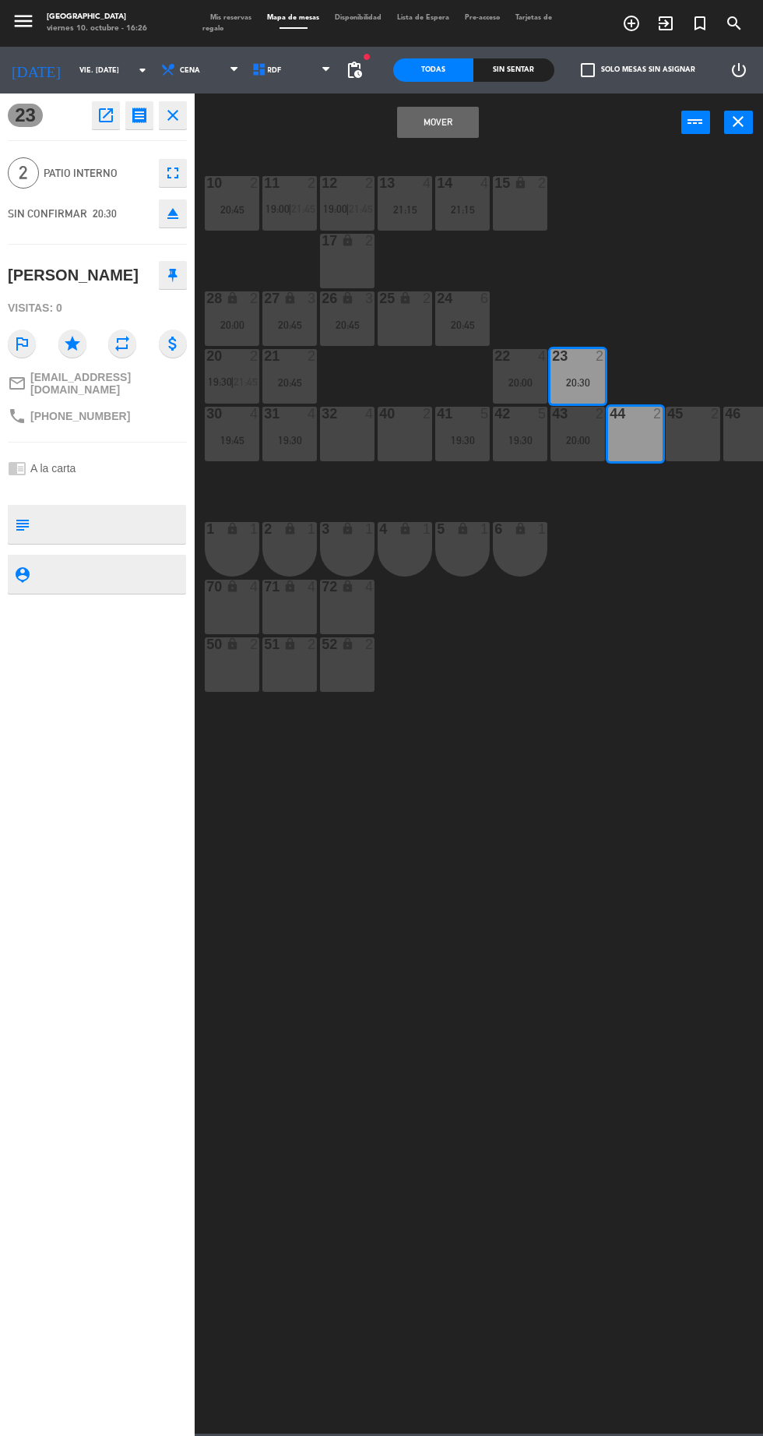
click at [437, 137] on button "Mover" at bounding box center [437, 122] width 81 height 31
